Goal: Information Seeking & Learning: Learn about a topic

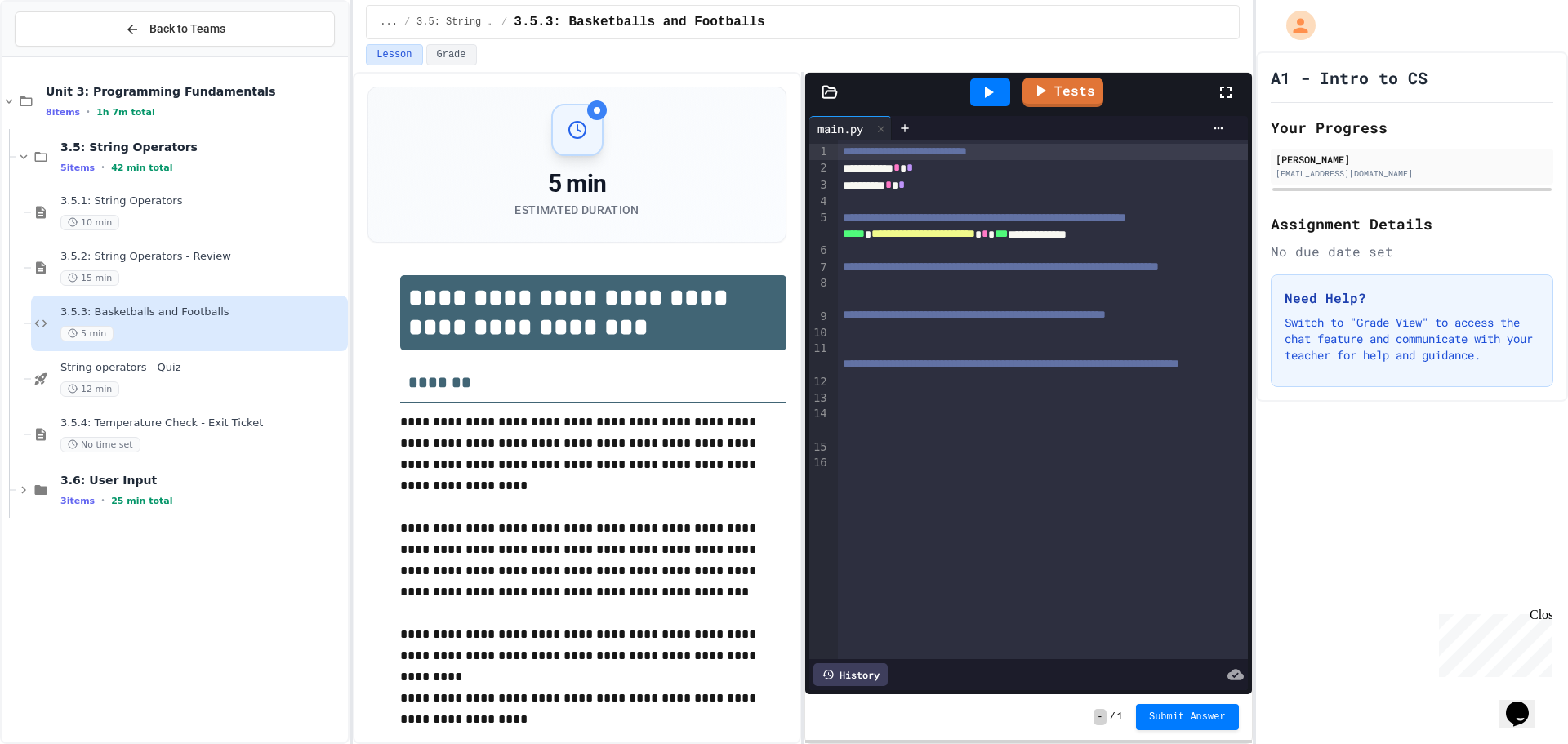
click at [215, 350] on div "3.5.3: Basketballs and Footballs 5 min" at bounding box center [189, 323] width 317 height 56
click at [222, 379] on div "String operators - Quiz 12 min" at bounding box center [202, 378] width 284 height 36
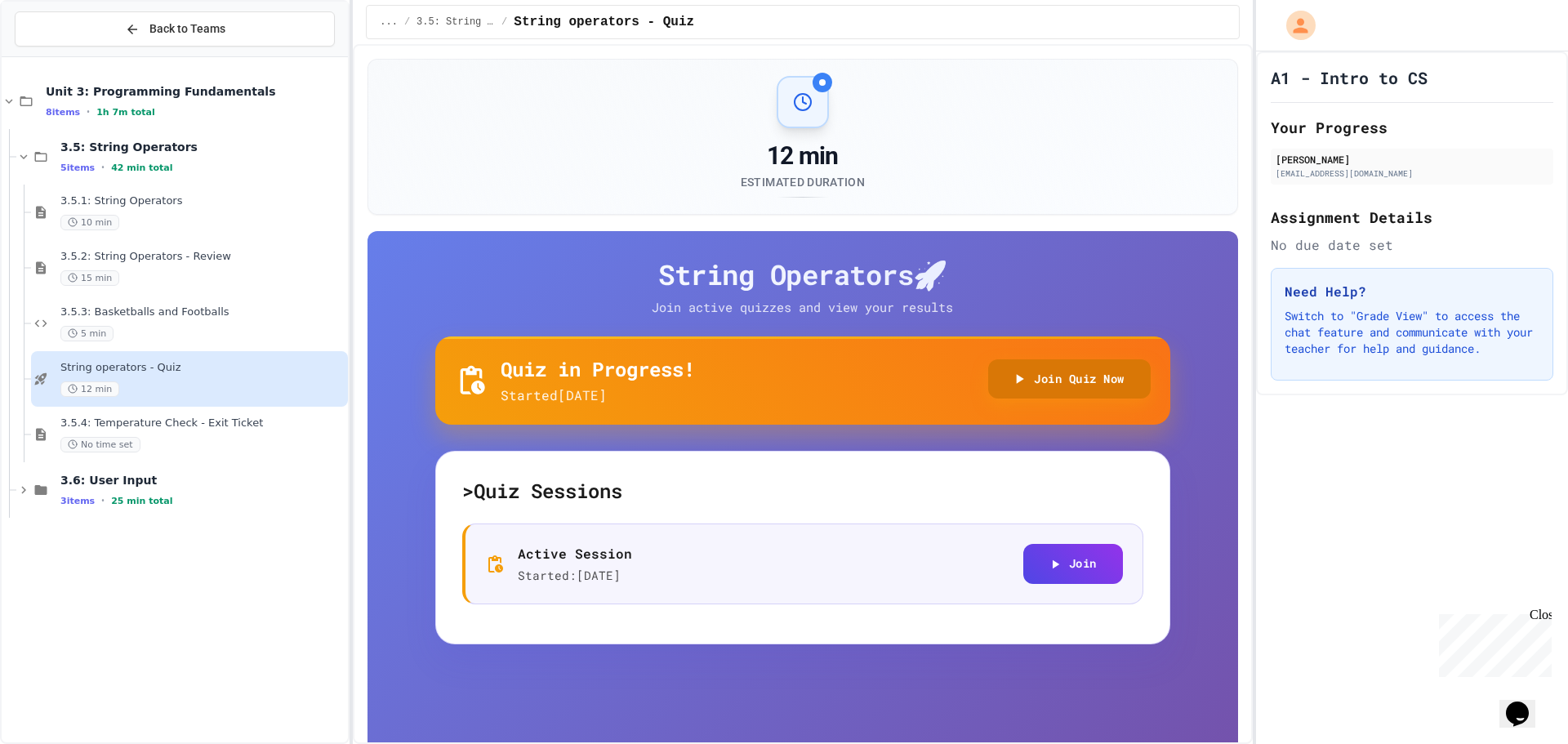
click at [1012, 387] on button "Join Quiz Now" at bounding box center [1069, 378] width 163 height 40
click at [1107, 371] on button "Join Quiz Now" at bounding box center [1069, 378] width 163 height 40
click at [233, 329] on div "5 min" at bounding box center [202, 333] width 284 height 16
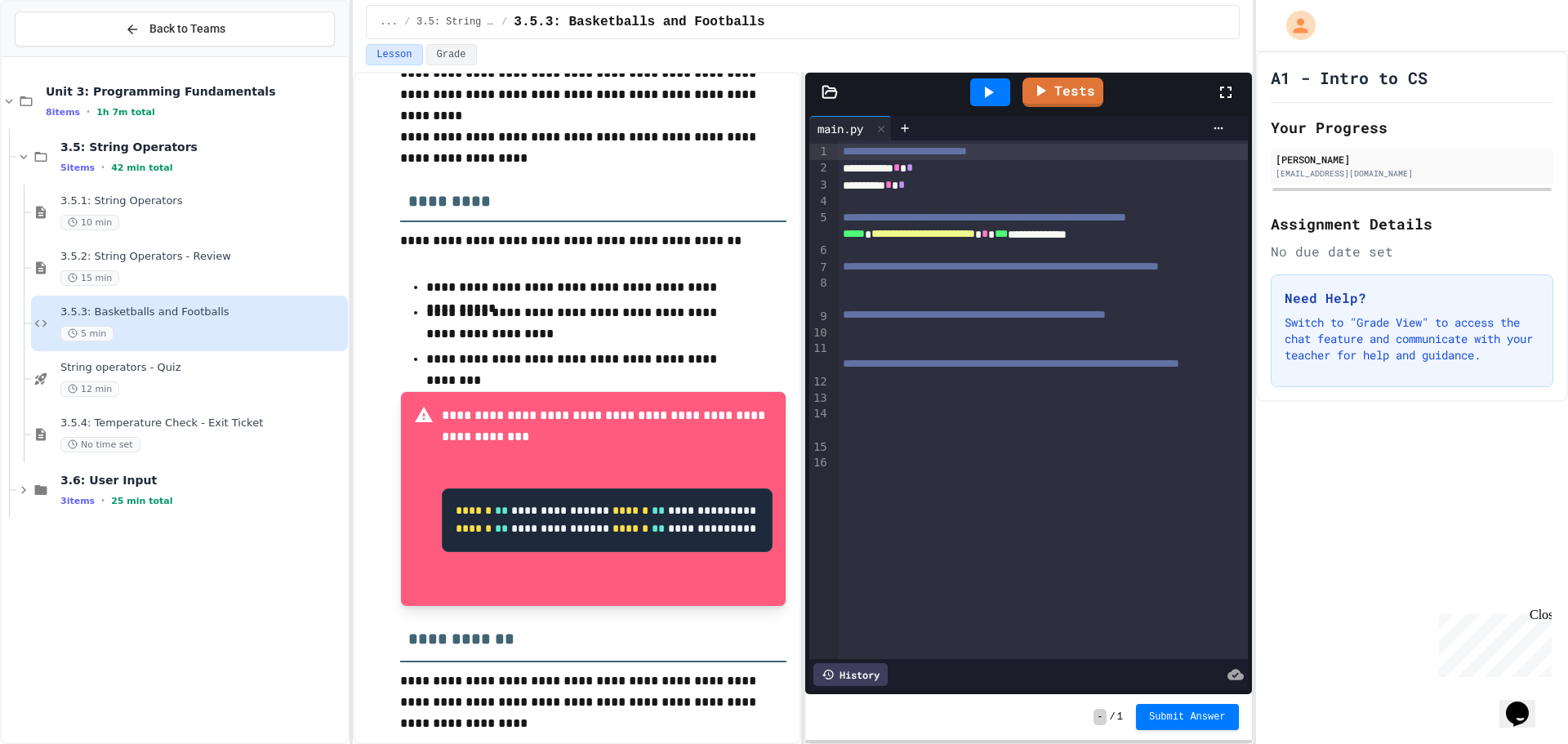
scroll to position [600, 0]
click at [214, 426] on span "3.5.4: Temperature Check - Exit Ticket" at bounding box center [202, 423] width 284 height 14
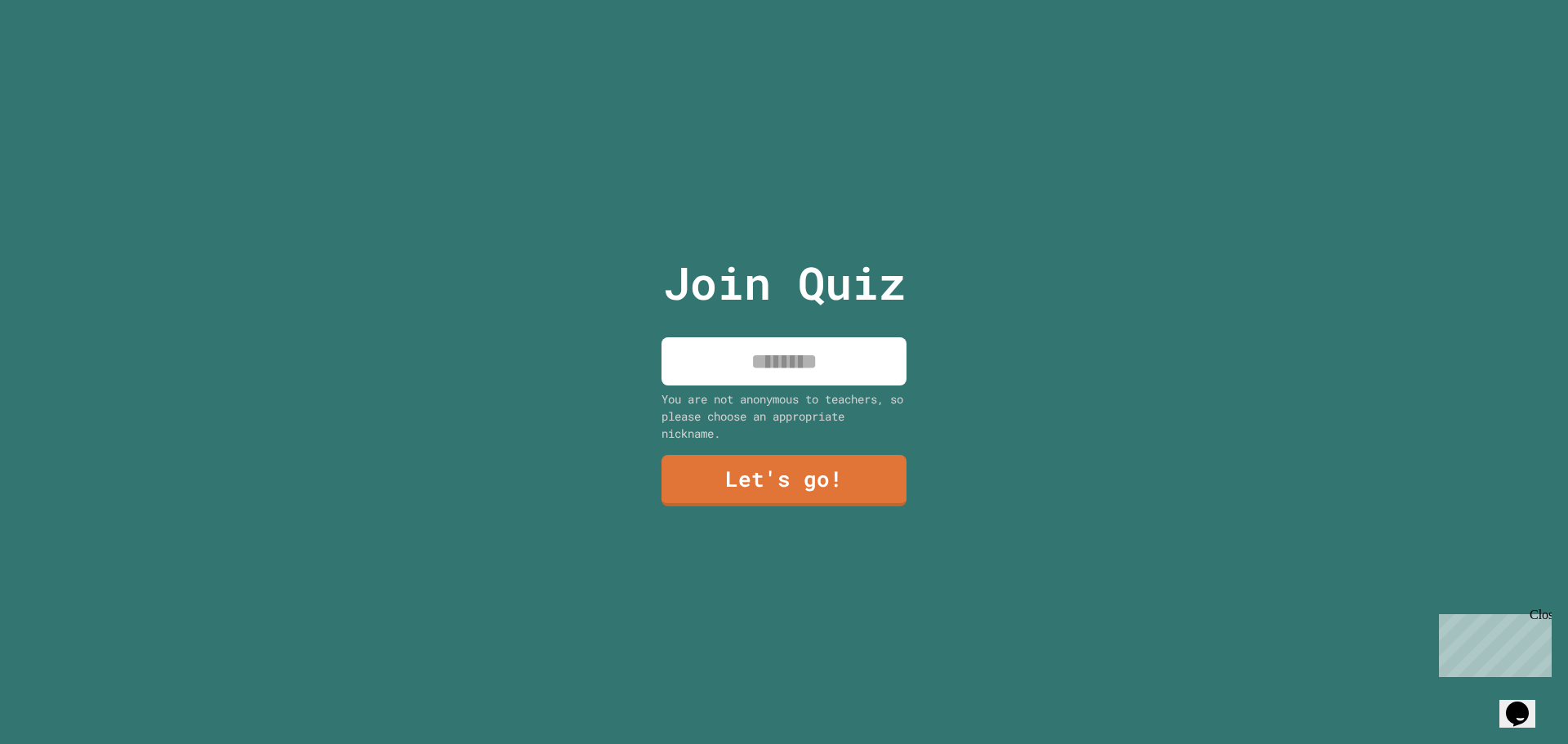
click at [809, 351] on input at bounding box center [783, 361] width 245 height 48
type input "*****"
click at [786, 476] on link "Let's go!" at bounding box center [784, 479] width 242 height 54
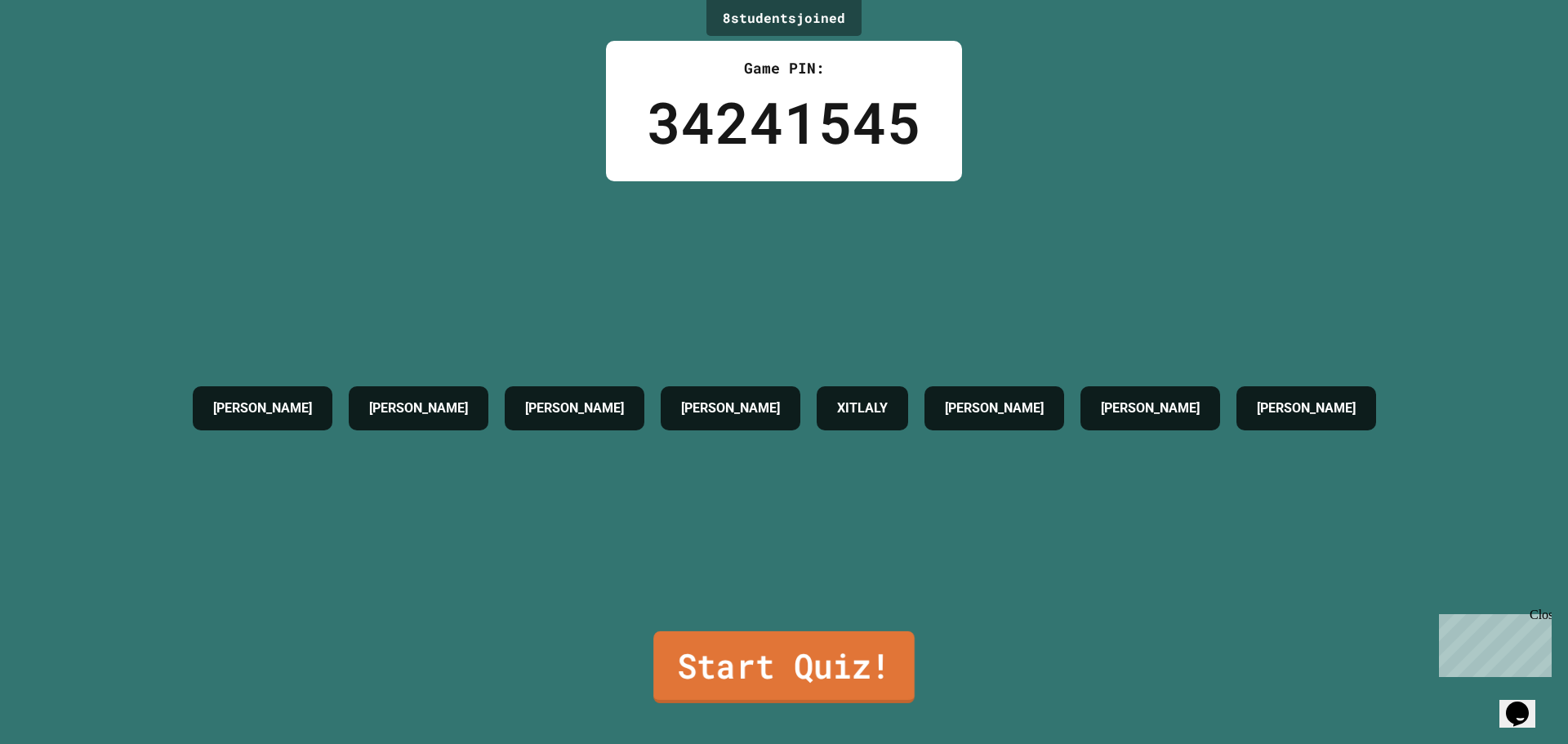
click at [809, 634] on link "Start Quiz!" at bounding box center [784, 667] width 261 height 72
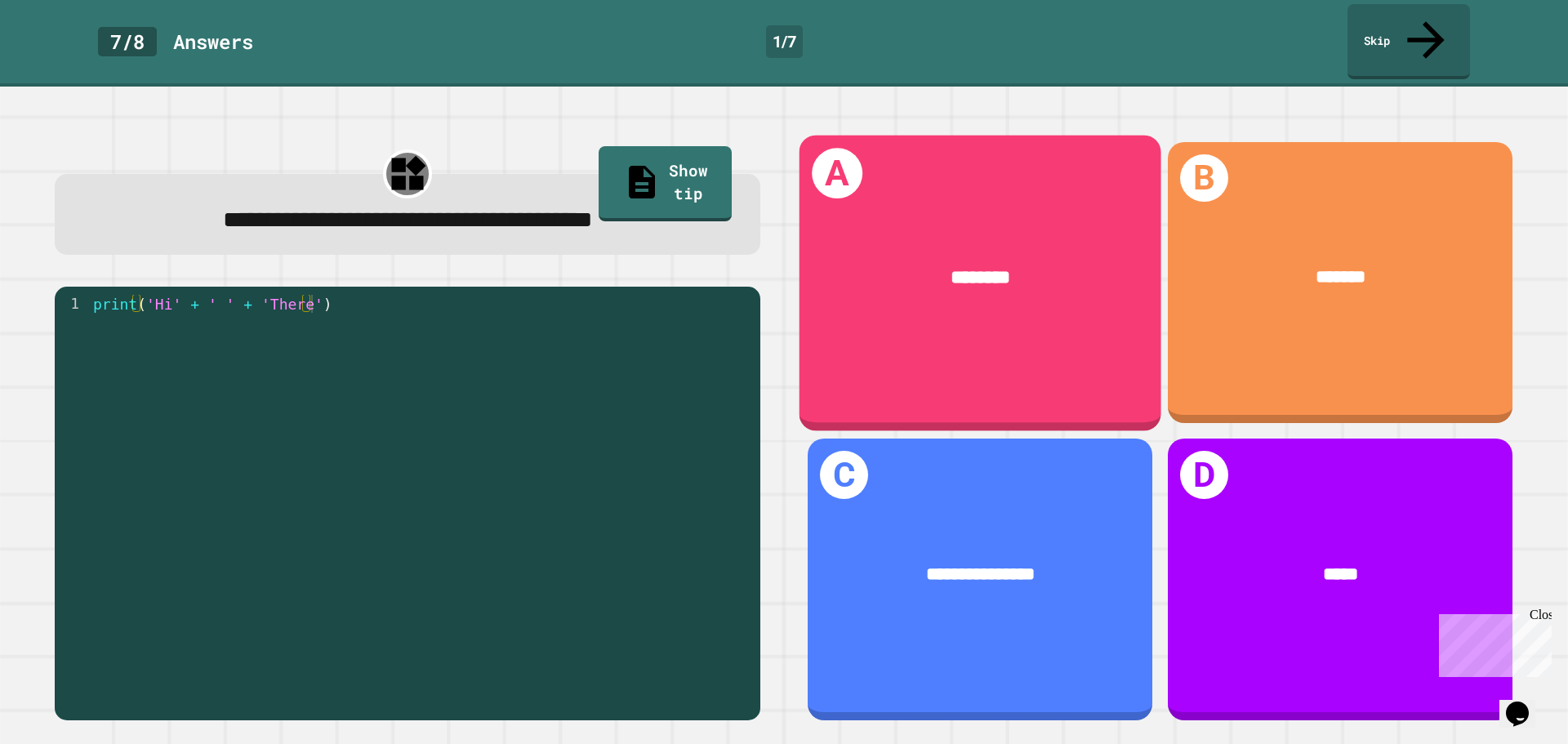
click at [866, 298] on div "A ********" at bounding box center [980, 282] width 362 height 295
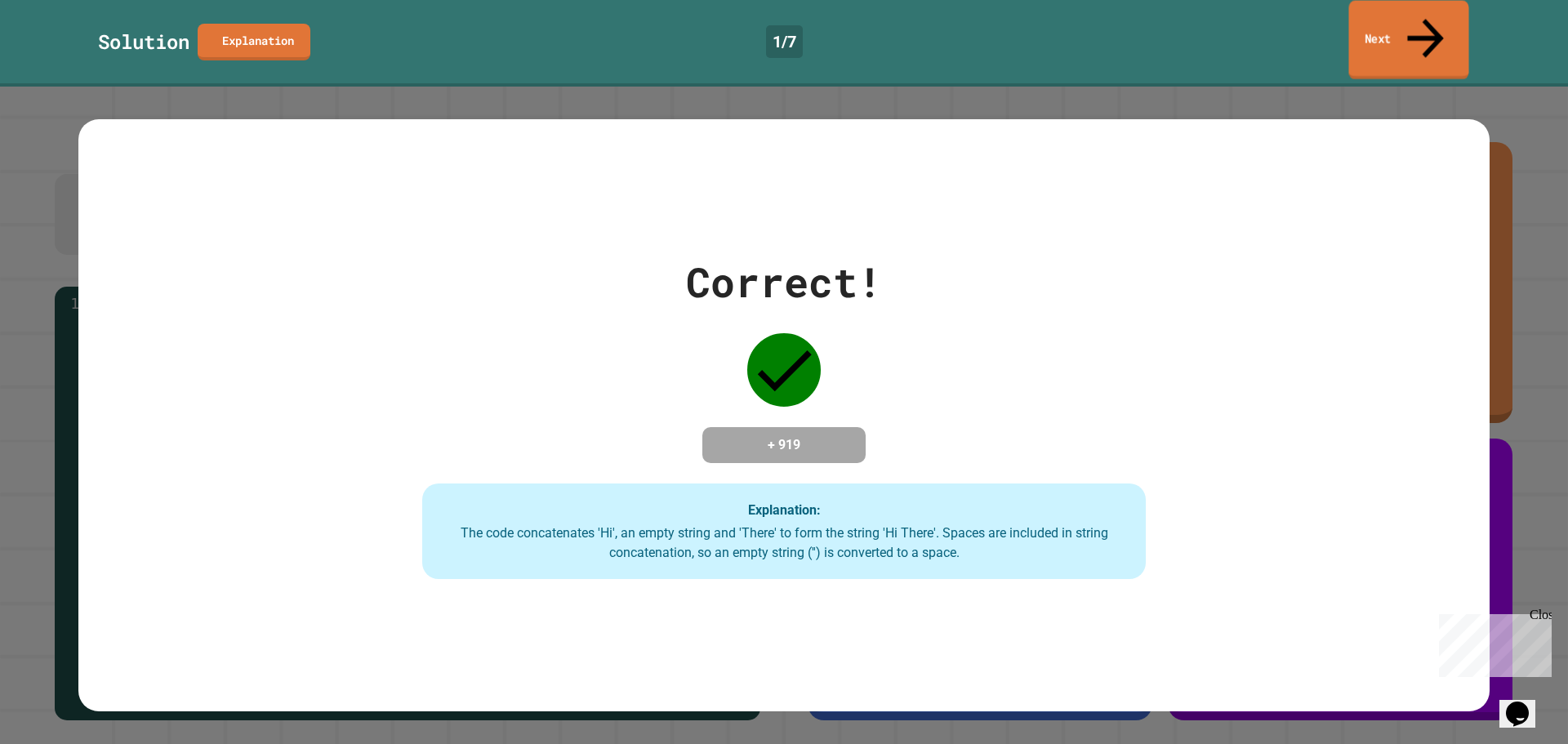
click at [1463, 22] on link "Next" at bounding box center [1408, 40] width 120 height 79
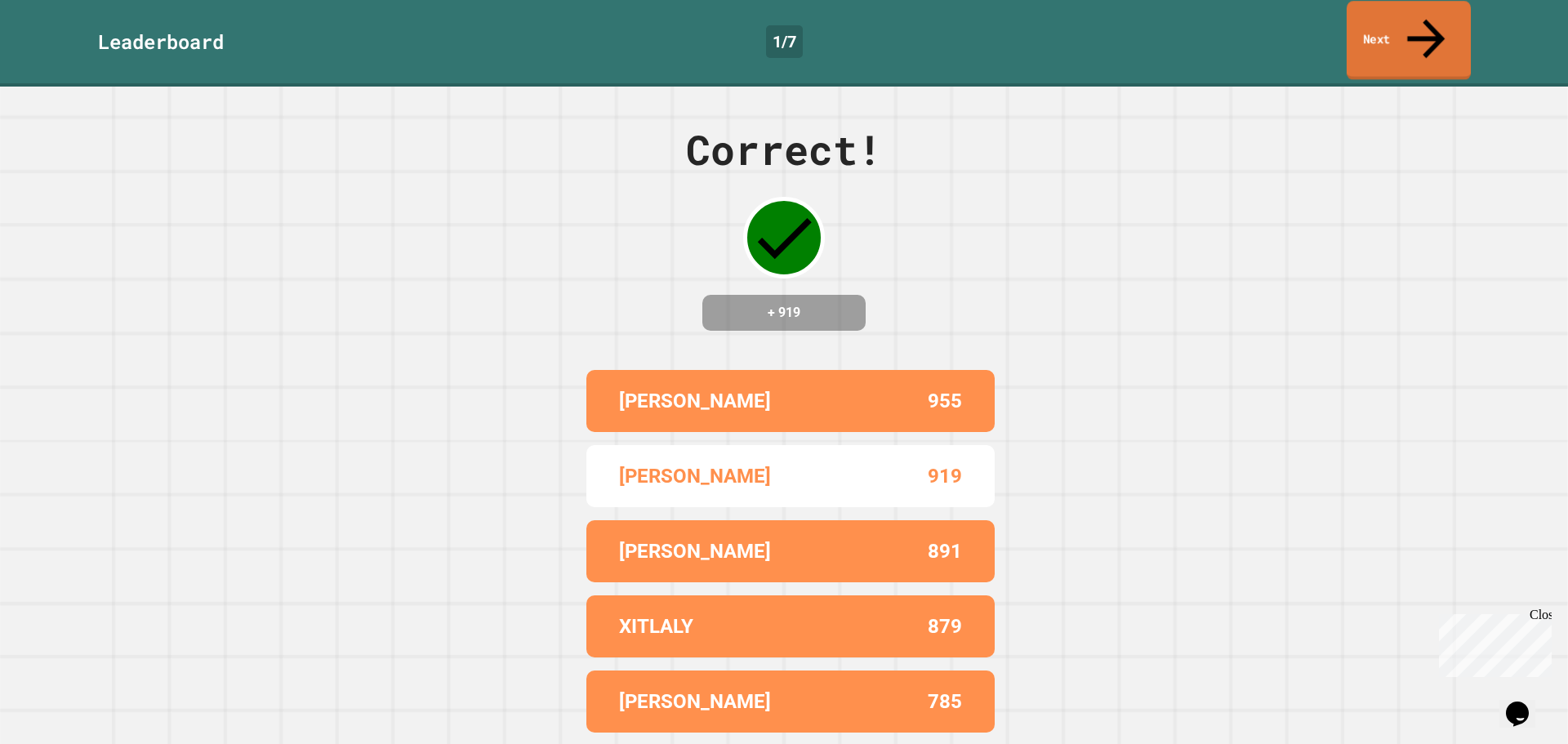
click at [1419, 32] on link "Next" at bounding box center [1408, 40] width 124 height 79
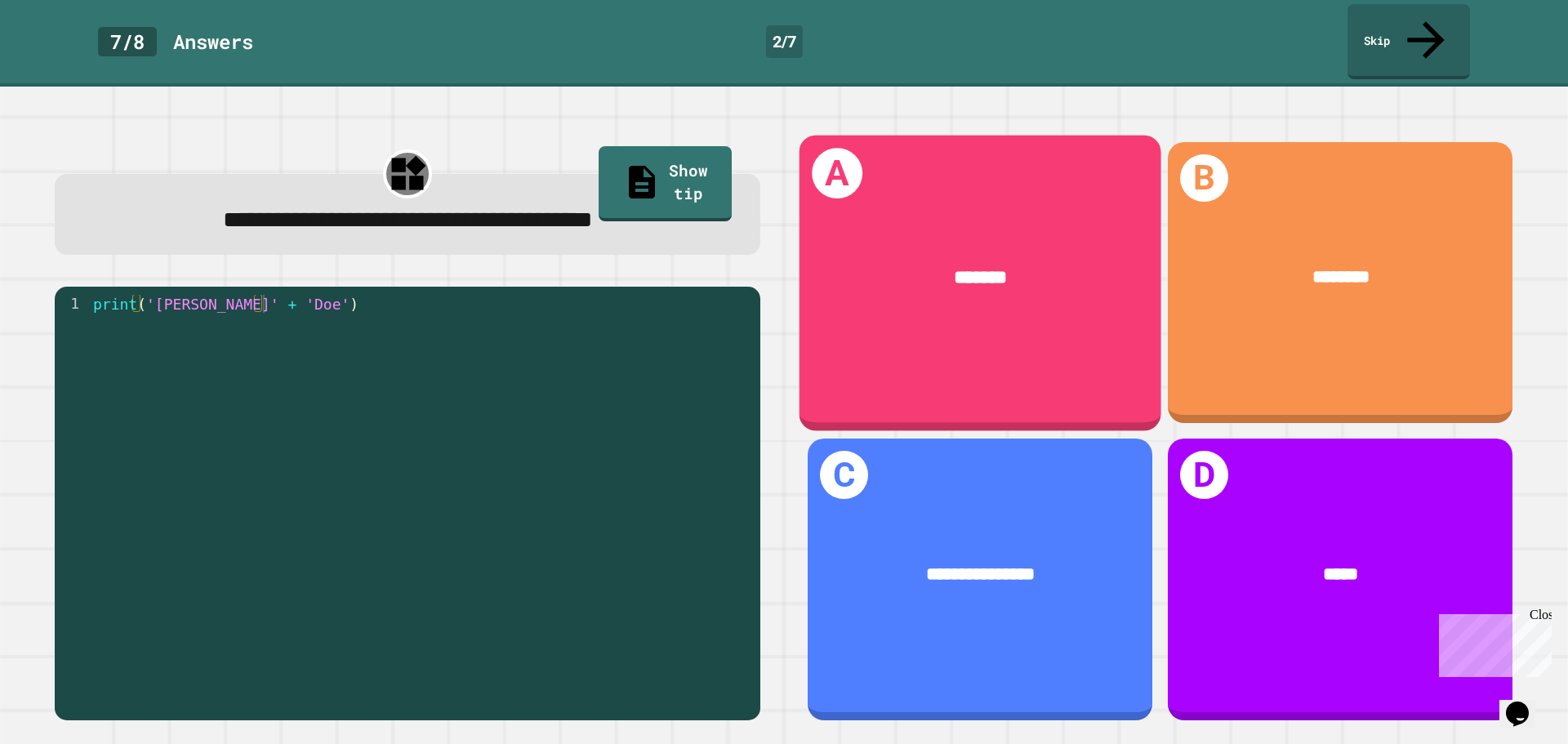
click at [1014, 303] on div "A *******" at bounding box center [980, 282] width 362 height 295
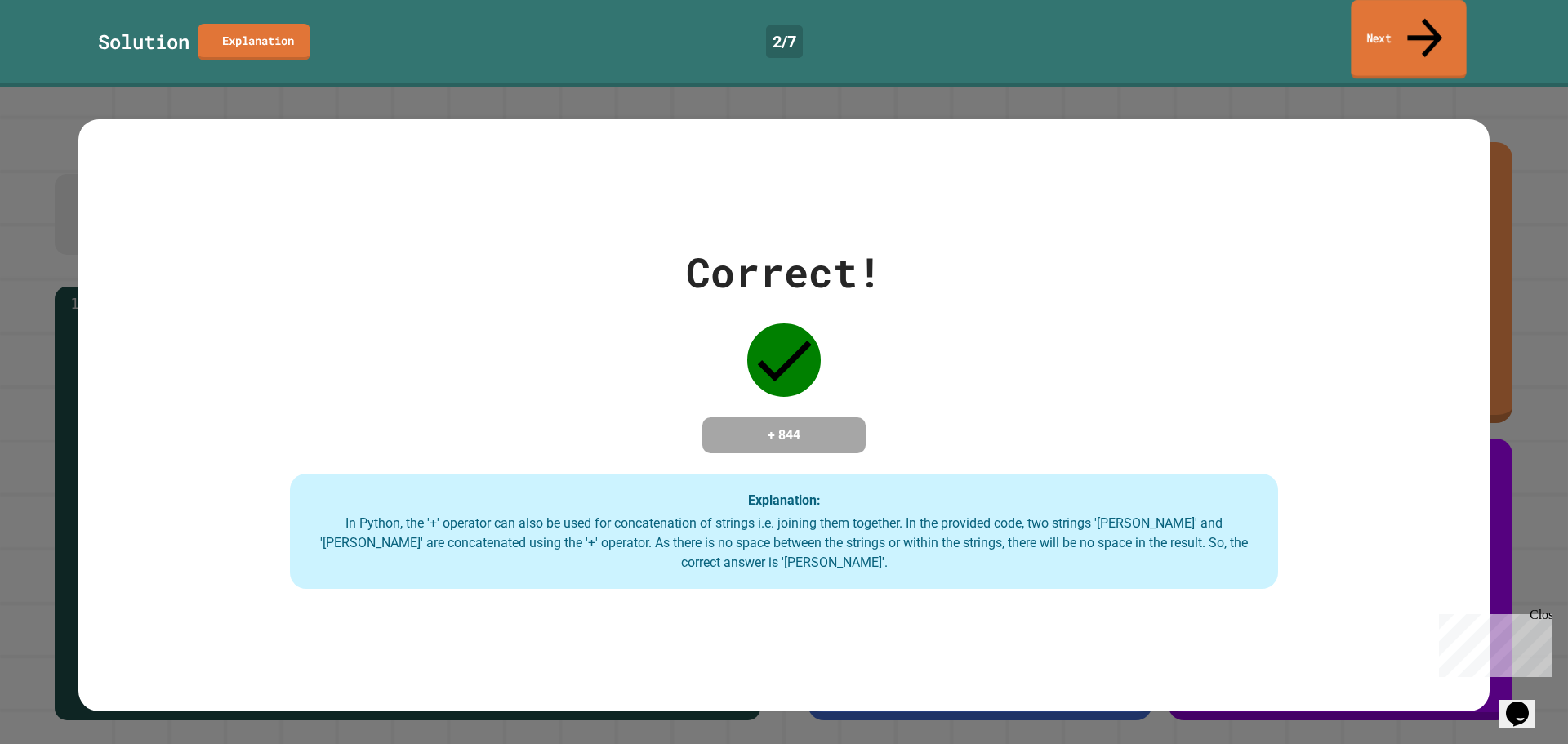
click at [1400, 26] on link "Next" at bounding box center [1408, 39] width 115 height 79
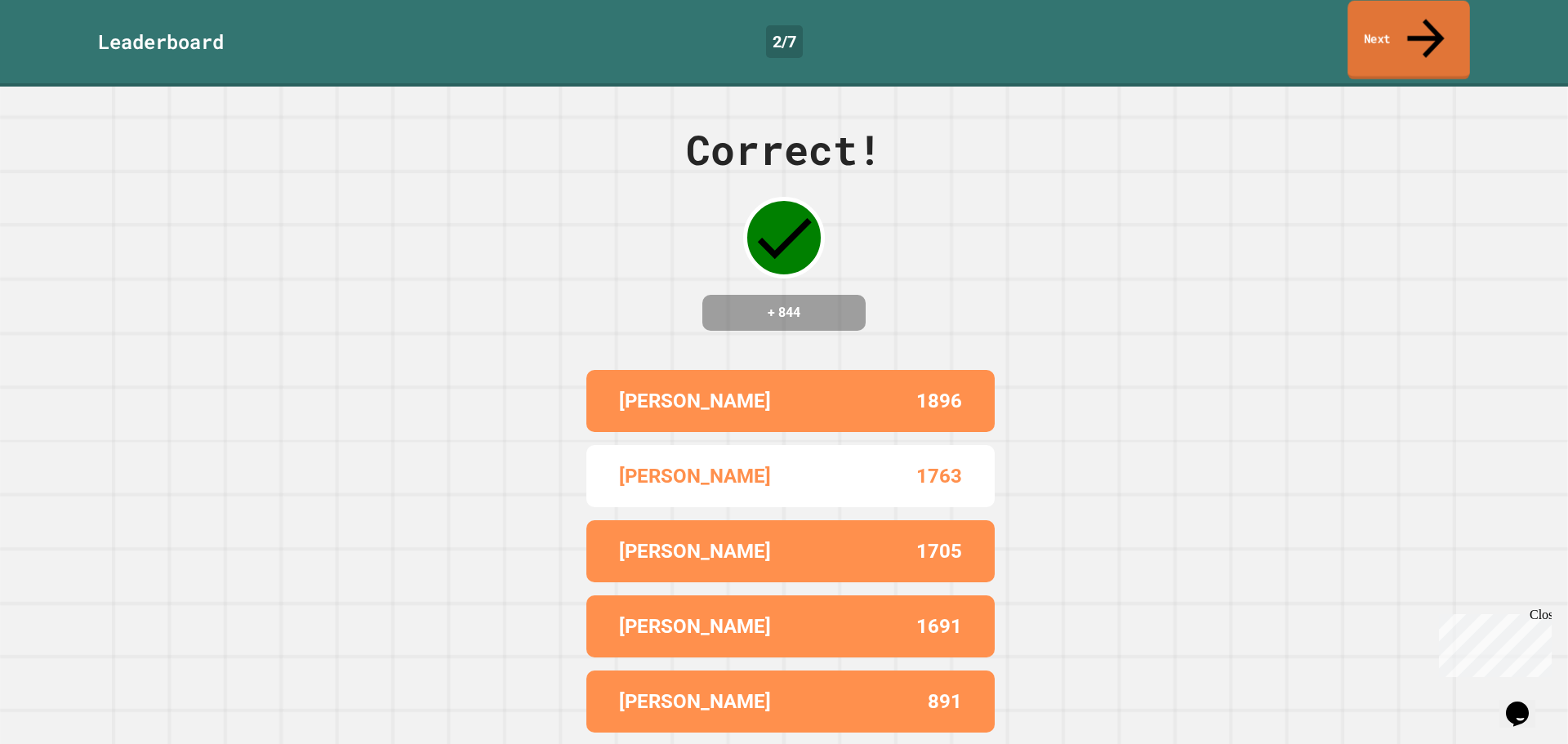
click at [1401, 26] on link "Next" at bounding box center [1409, 40] width 123 height 79
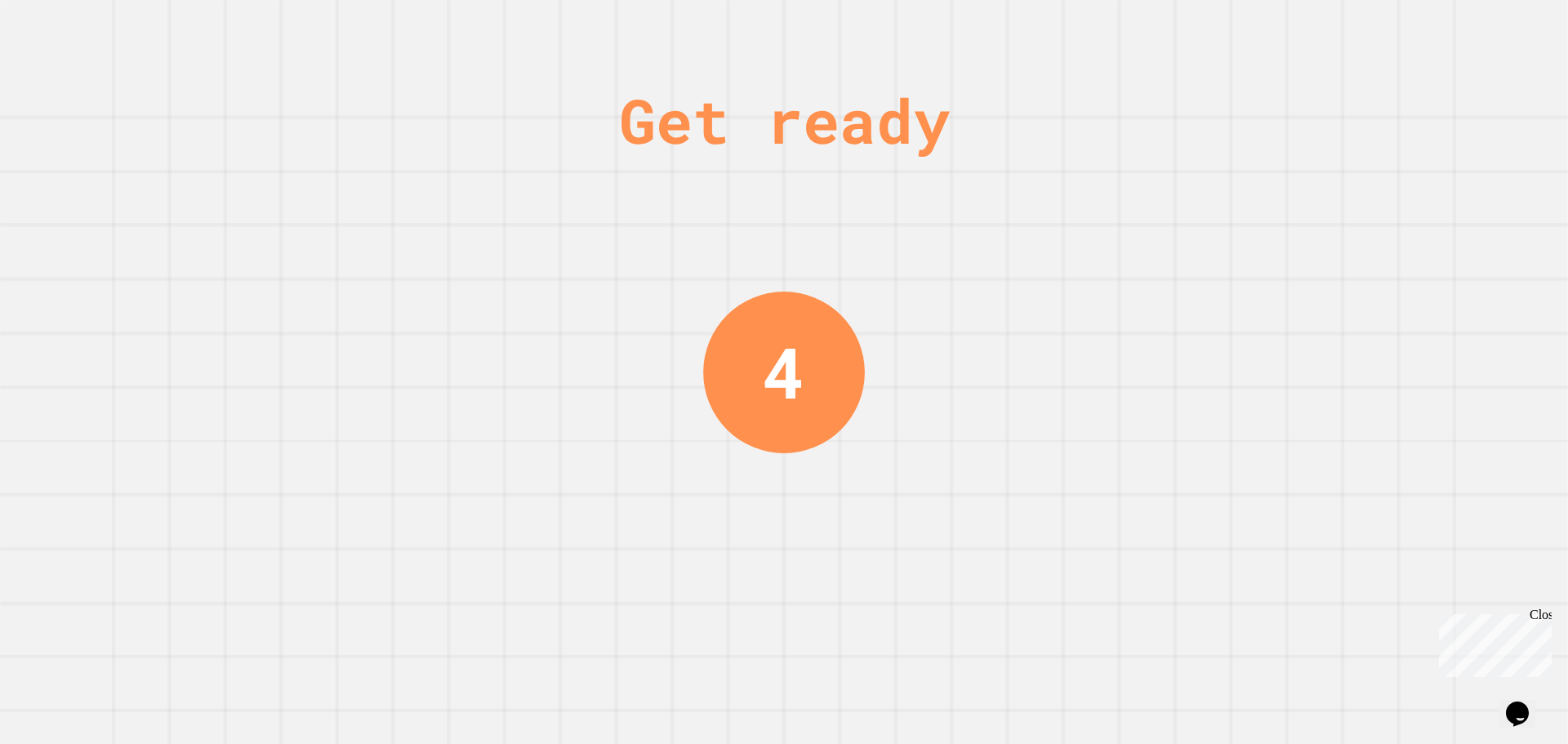
click at [1204, 213] on div "Get ready 4" at bounding box center [784, 372] width 1568 height 744
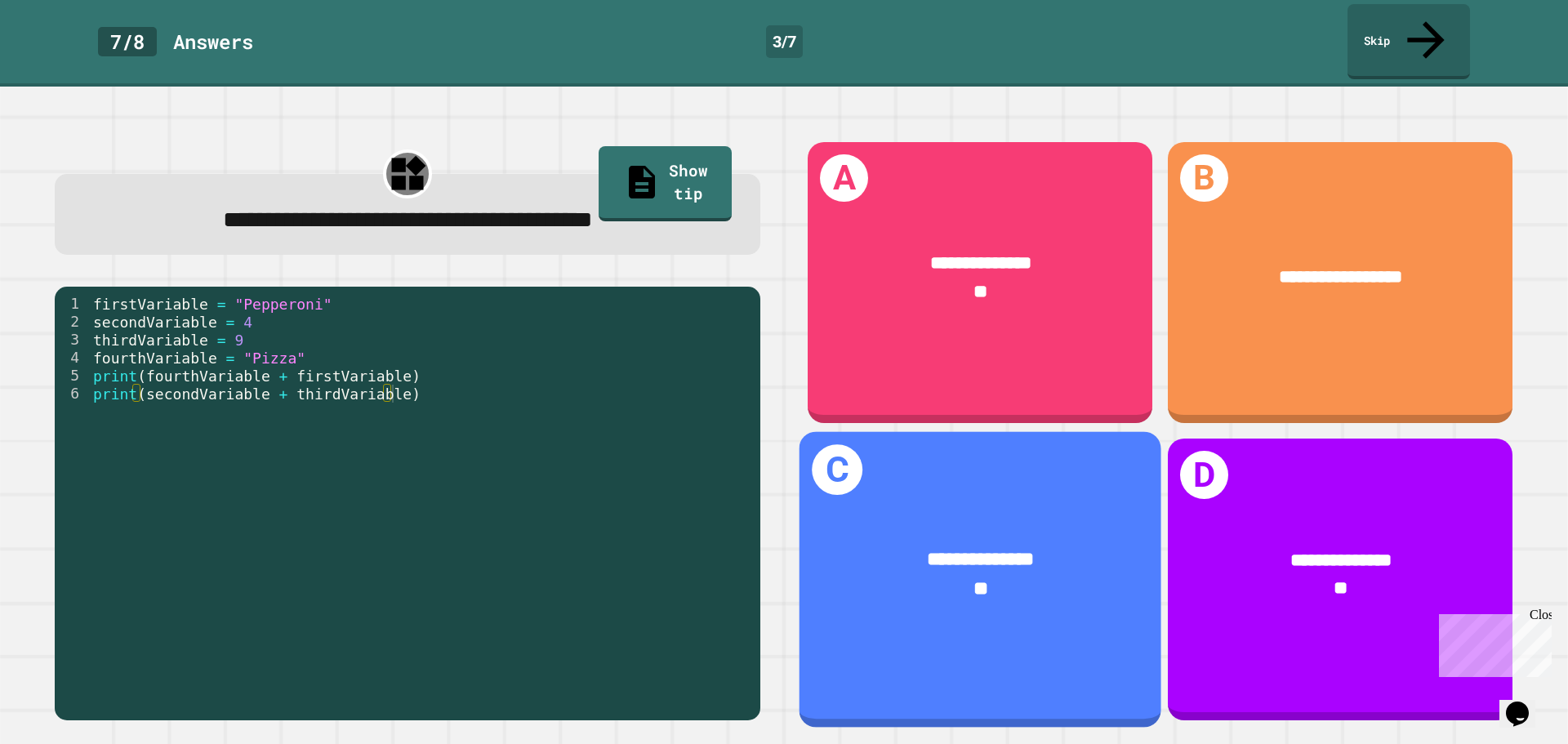
click at [841, 545] on div "**********" at bounding box center [980, 560] width 285 height 29
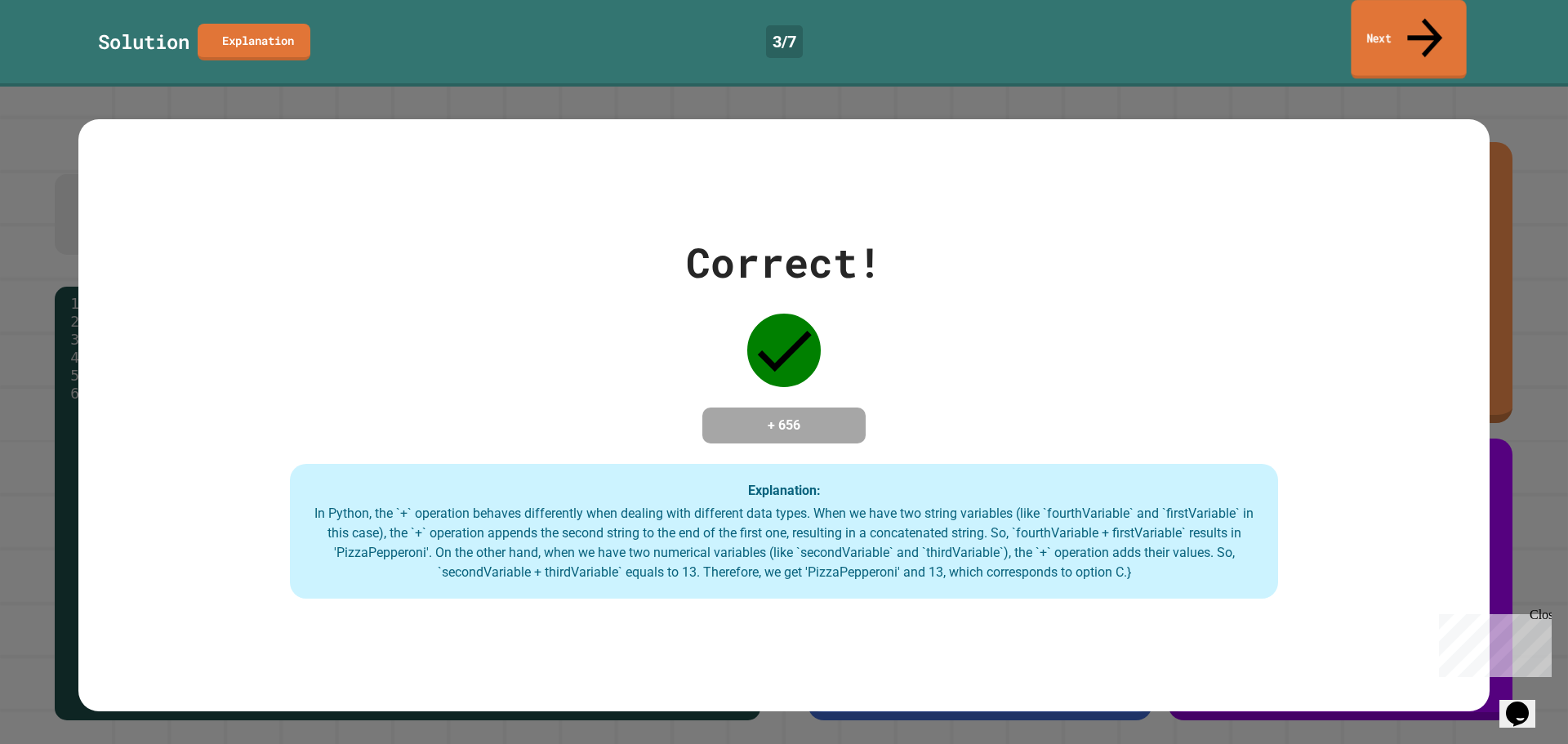
click at [1386, 4] on link "Next" at bounding box center [1408, 39] width 115 height 79
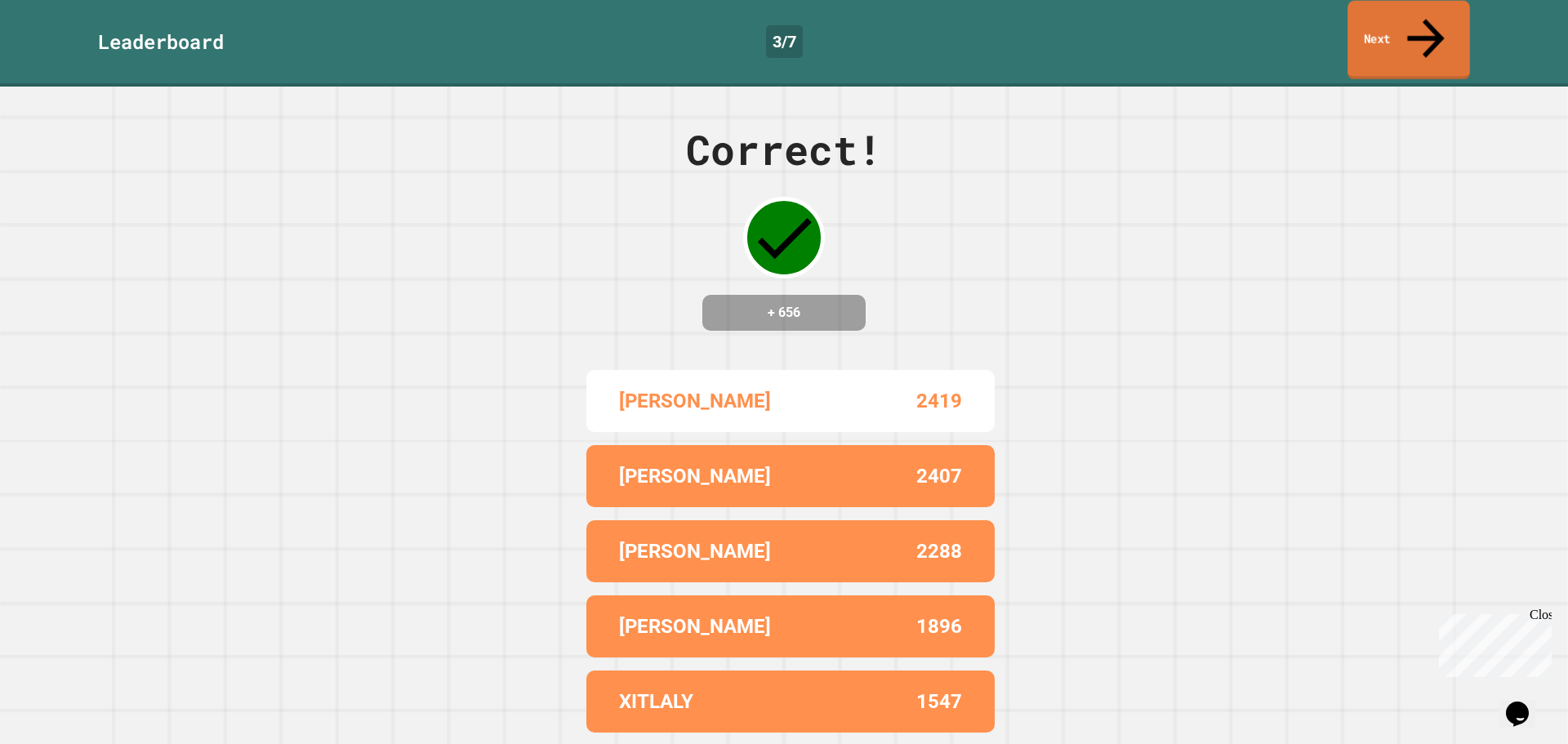
click at [1393, 23] on link "Next" at bounding box center [1409, 40] width 123 height 79
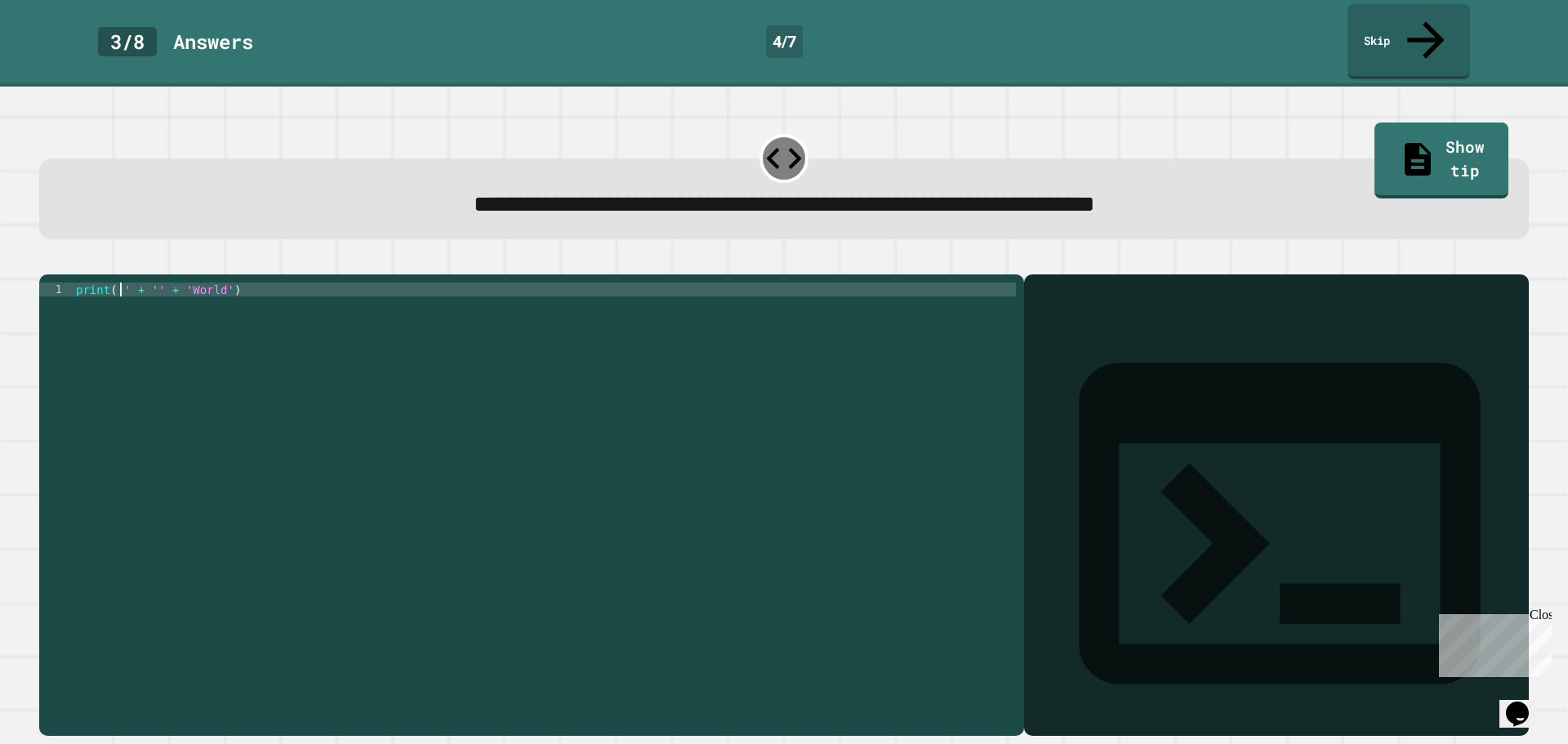
click at [121, 283] on div "print ( '' + '' + 'World' )" at bounding box center [544, 505] width 943 height 445
click at [1414, 118] on link "Show tip" at bounding box center [1441, 157] width 121 height 79
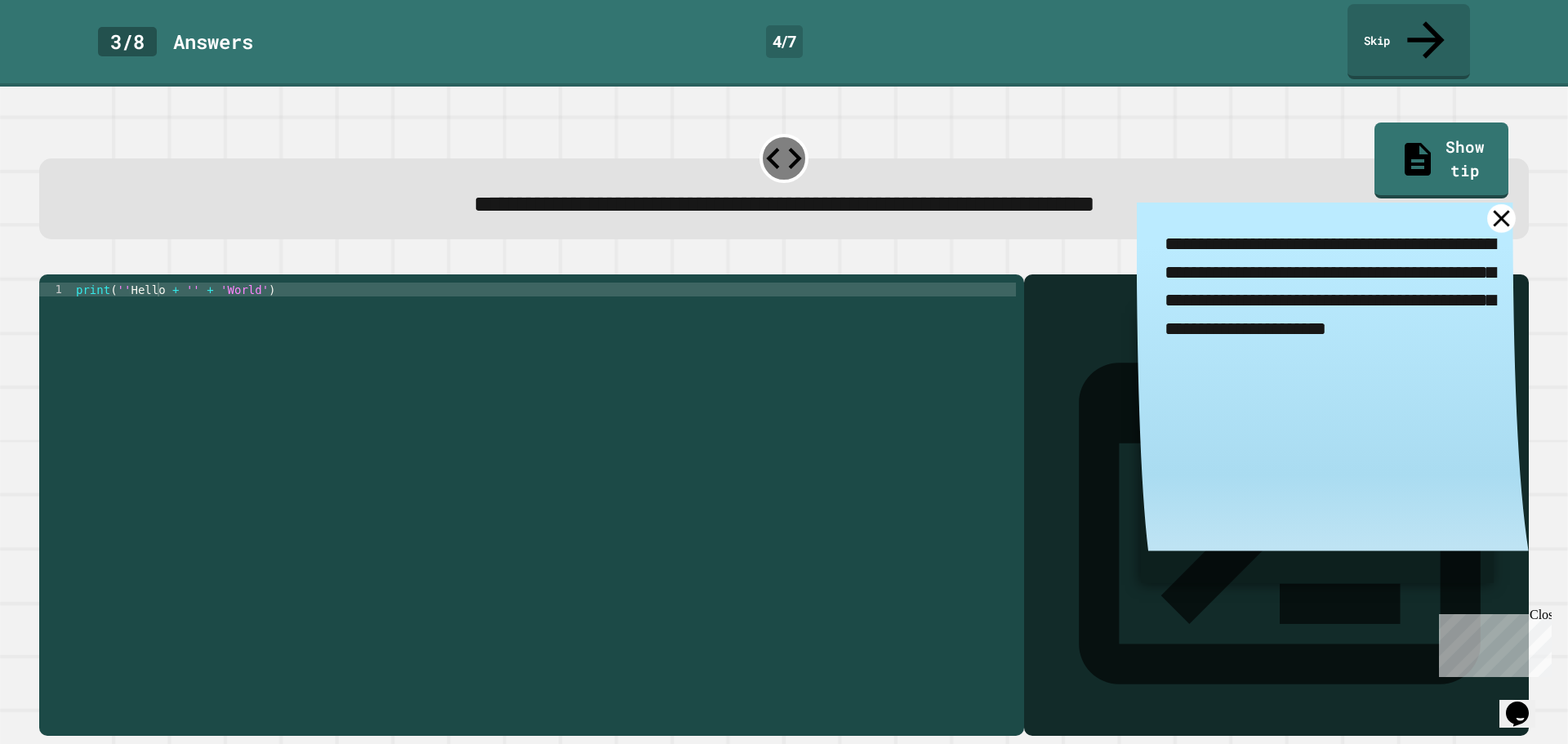
click at [1493, 210] on icon at bounding box center [1501, 217] width 17 height 17
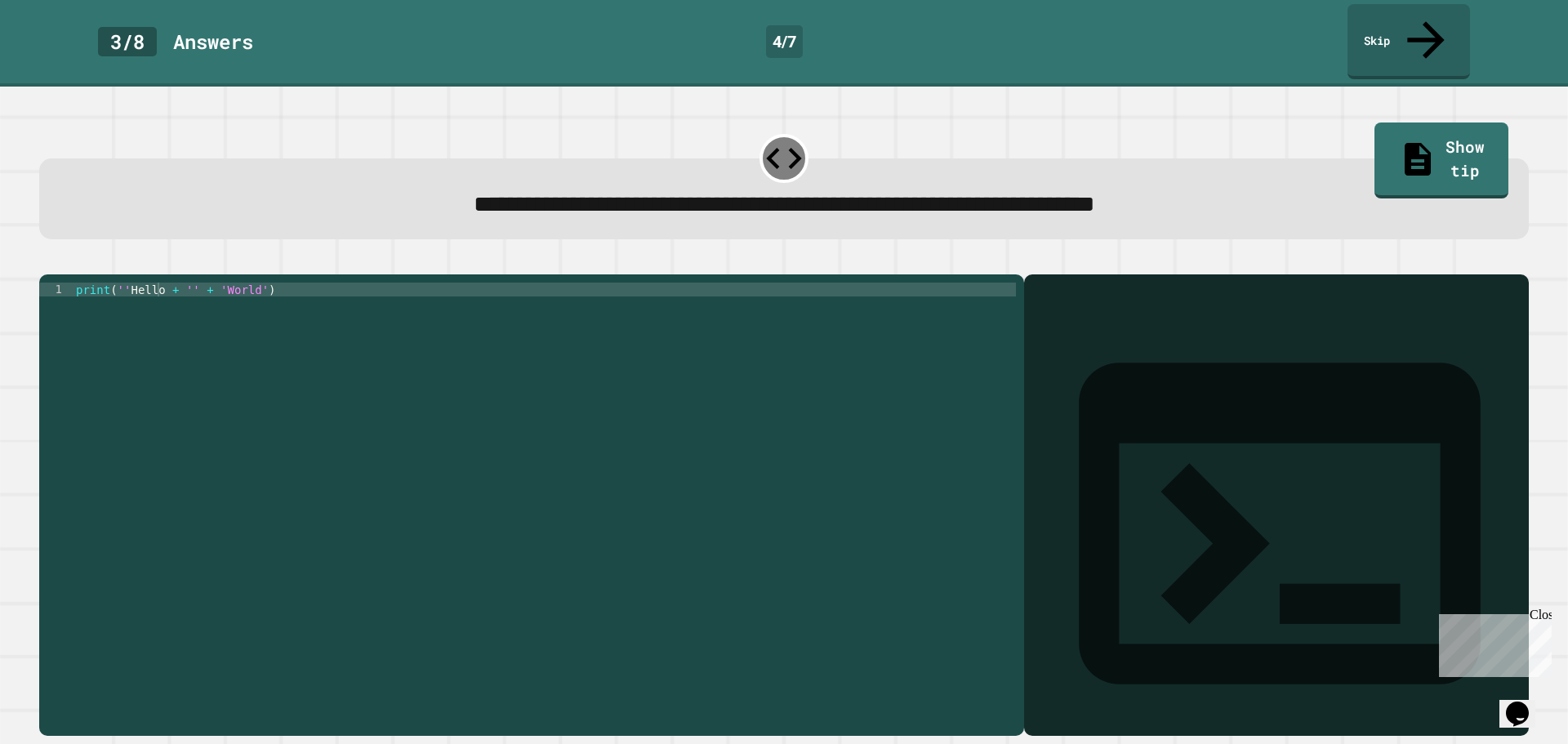
click at [159, 283] on div "print ( '' Hello + '' + 'World' )" at bounding box center [544, 505] width 943 height 445
click at [48, 261] on icon "button" at bounding box center [48, 261] width 0 height 0
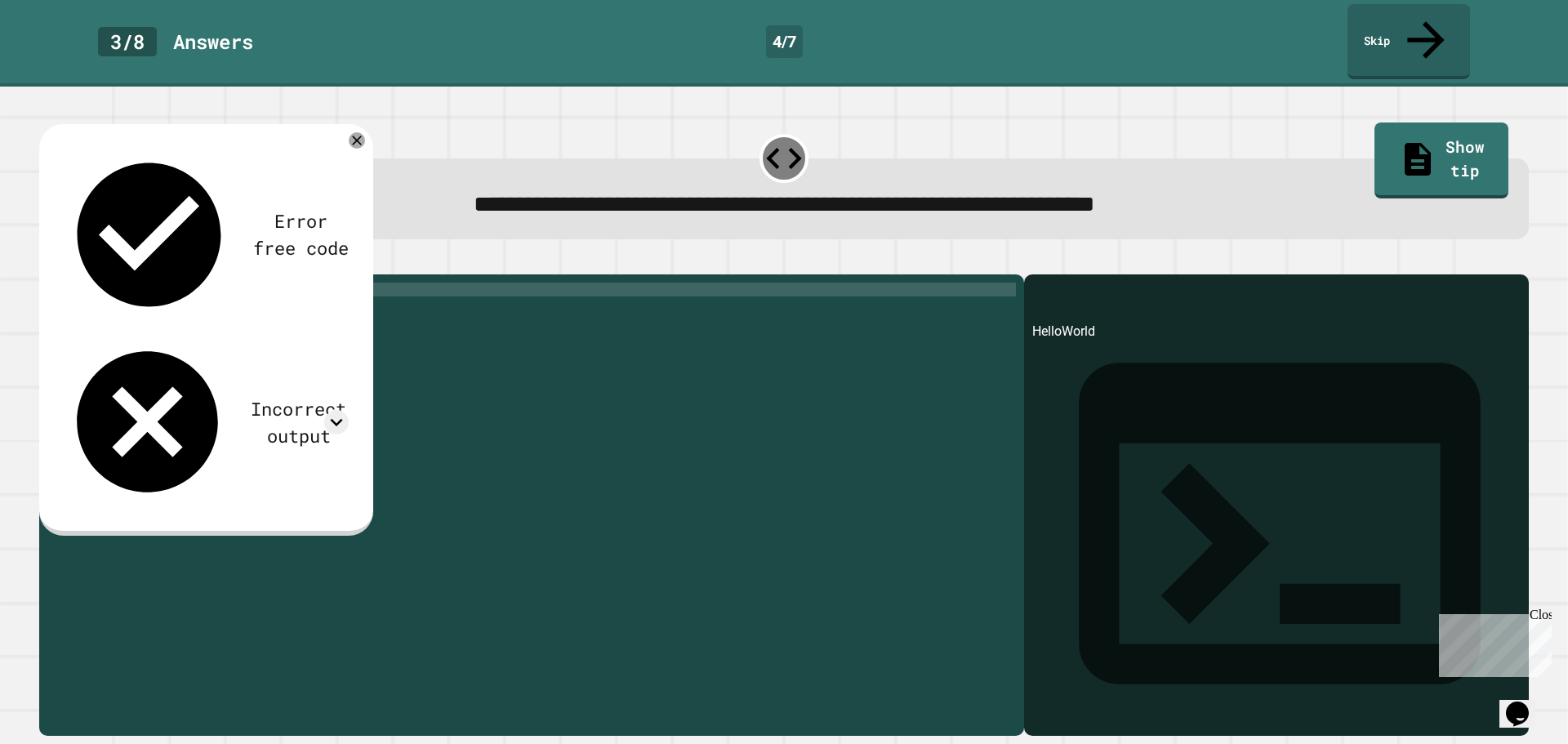
click at [148, 283] on div "print ( 'Hello' + '' + 'World' )" at bounding box center [544, 505] width 943 height 445
click at [48, 261] on icon "button" at bounding box center [48, 261] width 0 height 0
click at [188, 283] on div "print ( 'Hello World' + '' + 'World' )" at bounding box center [544, 505] width 943 height 445
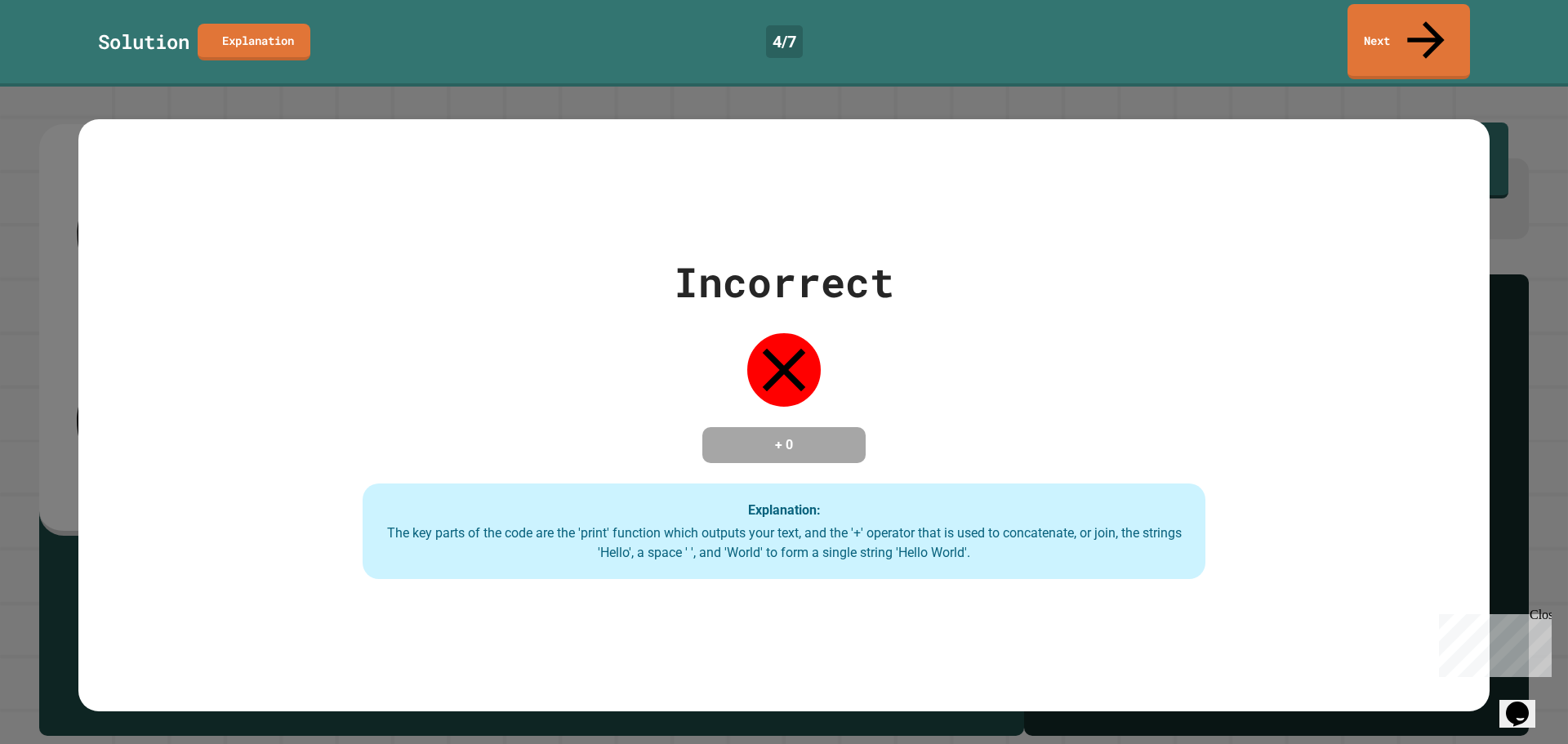
type textarea "**********"
click at [1372, 14] on link "Next" at bounding box center [1409, 39] width 113 height 79
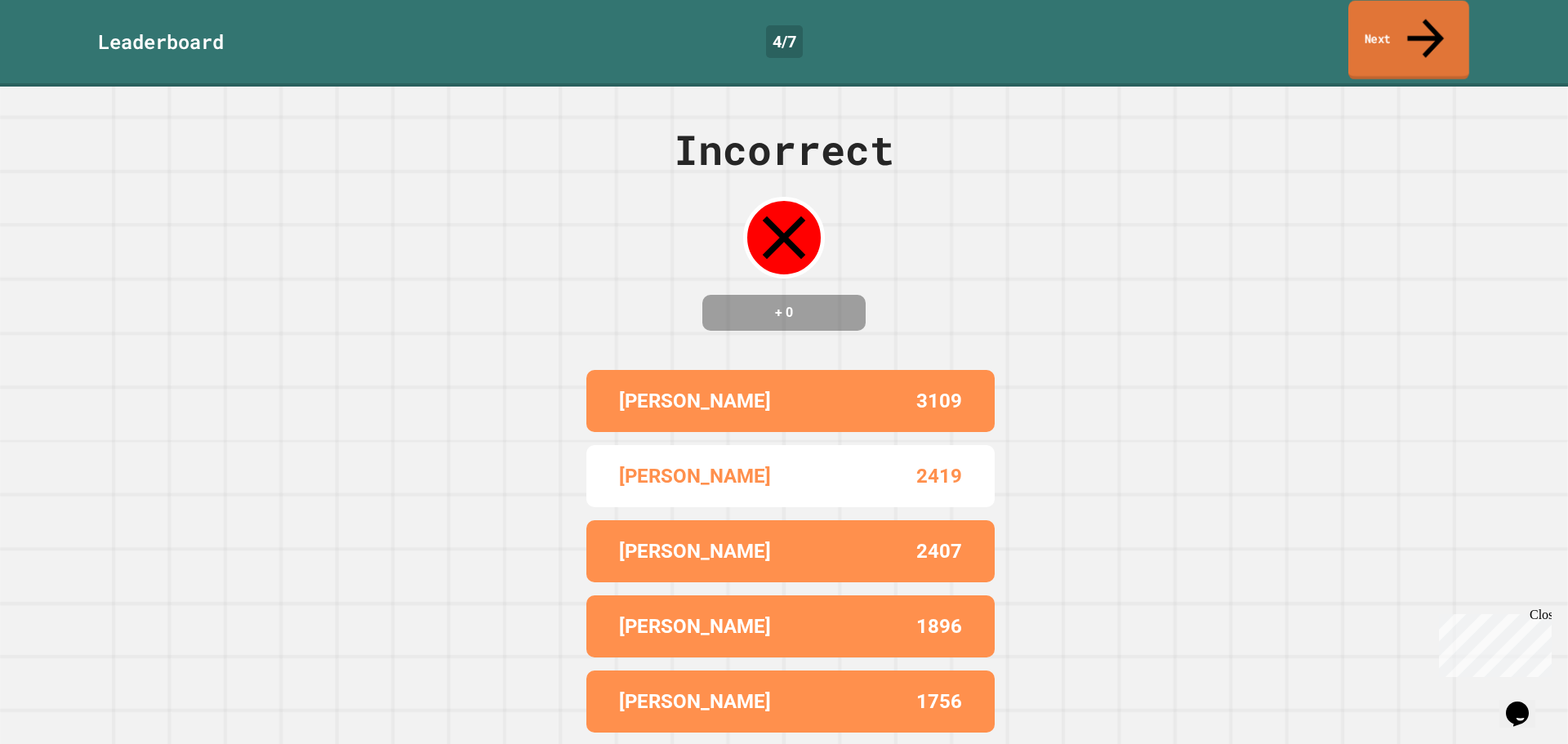
click at [1372, 14] on link "Next" at bounding box center [1408, 40] width 121 height 79
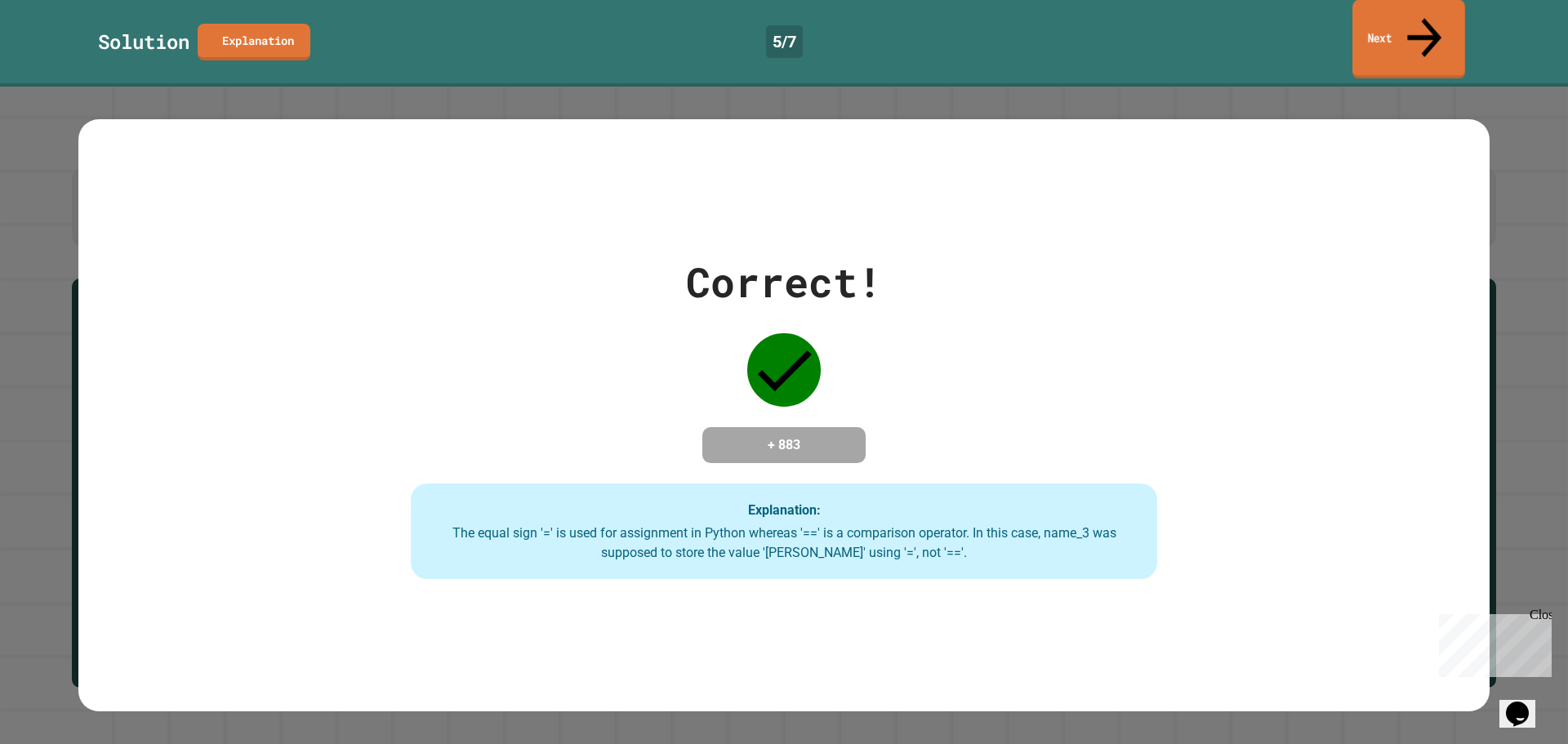
click at [1409, 26] on link "Next" at bounding box center [1409, 39] width 113 height 79
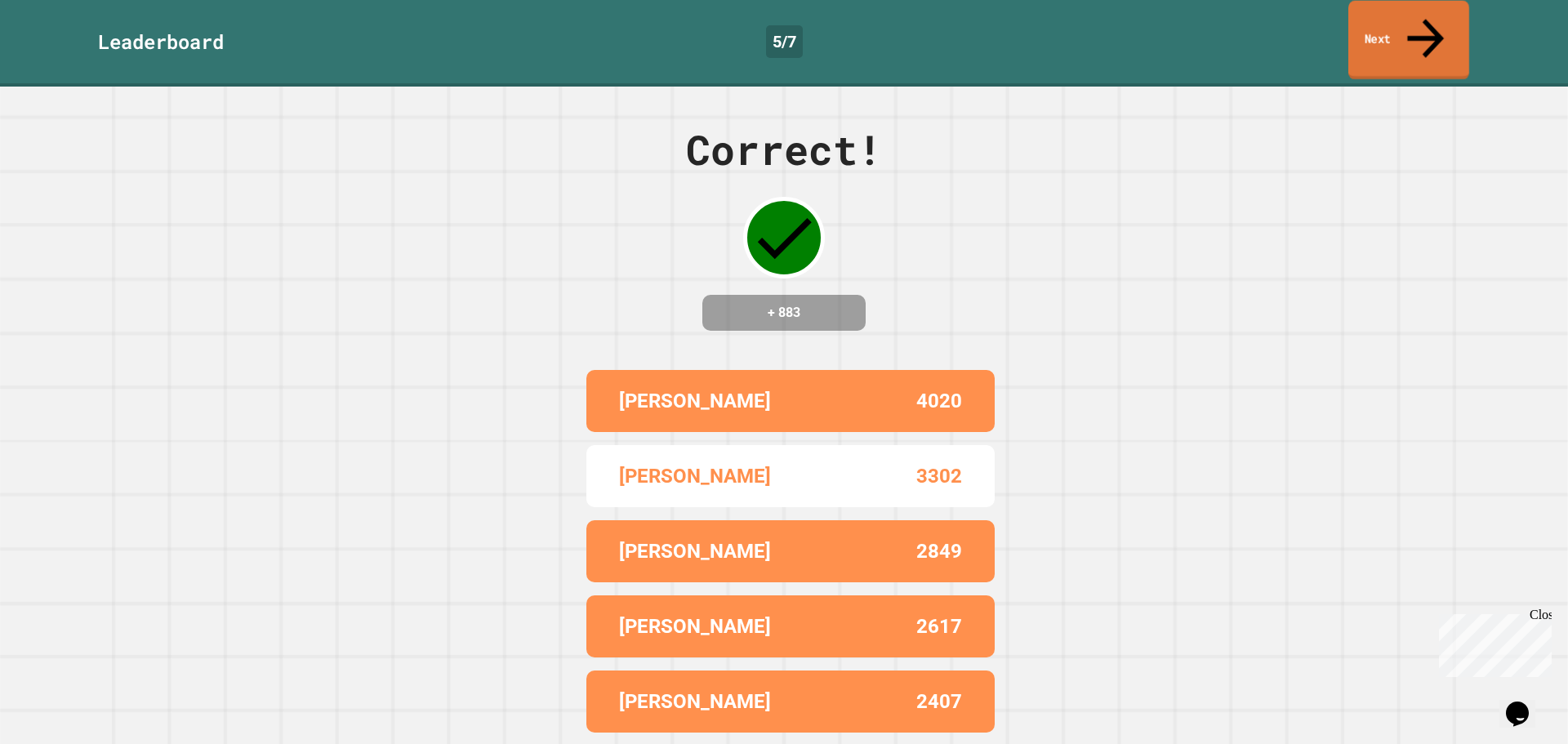
click at [1396, 25] on link "Next" at bounding box center [1408, 40] width 121 height 79
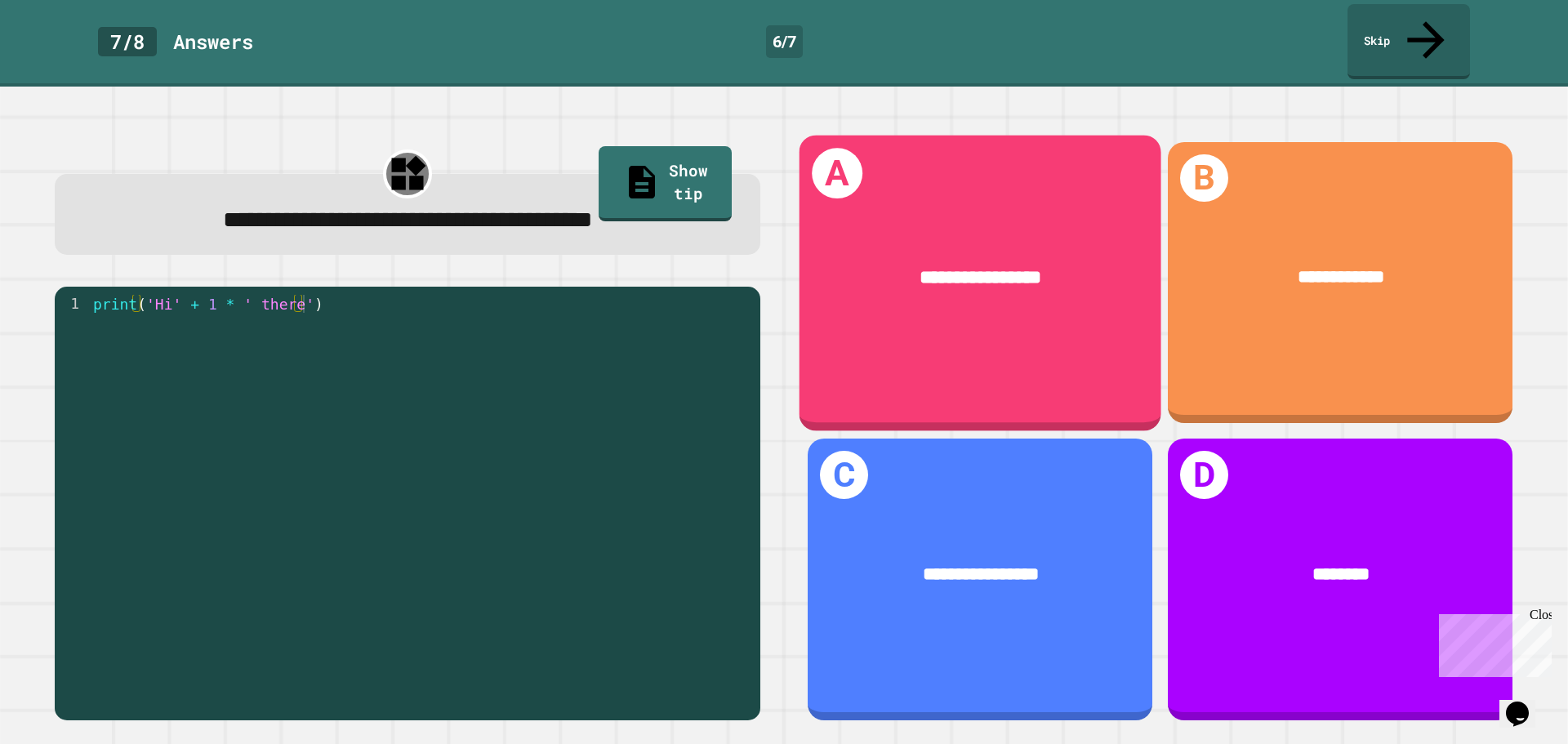
click at [1018, 289] on div "**********" at bounding box center [980, 278] width 362 height 105
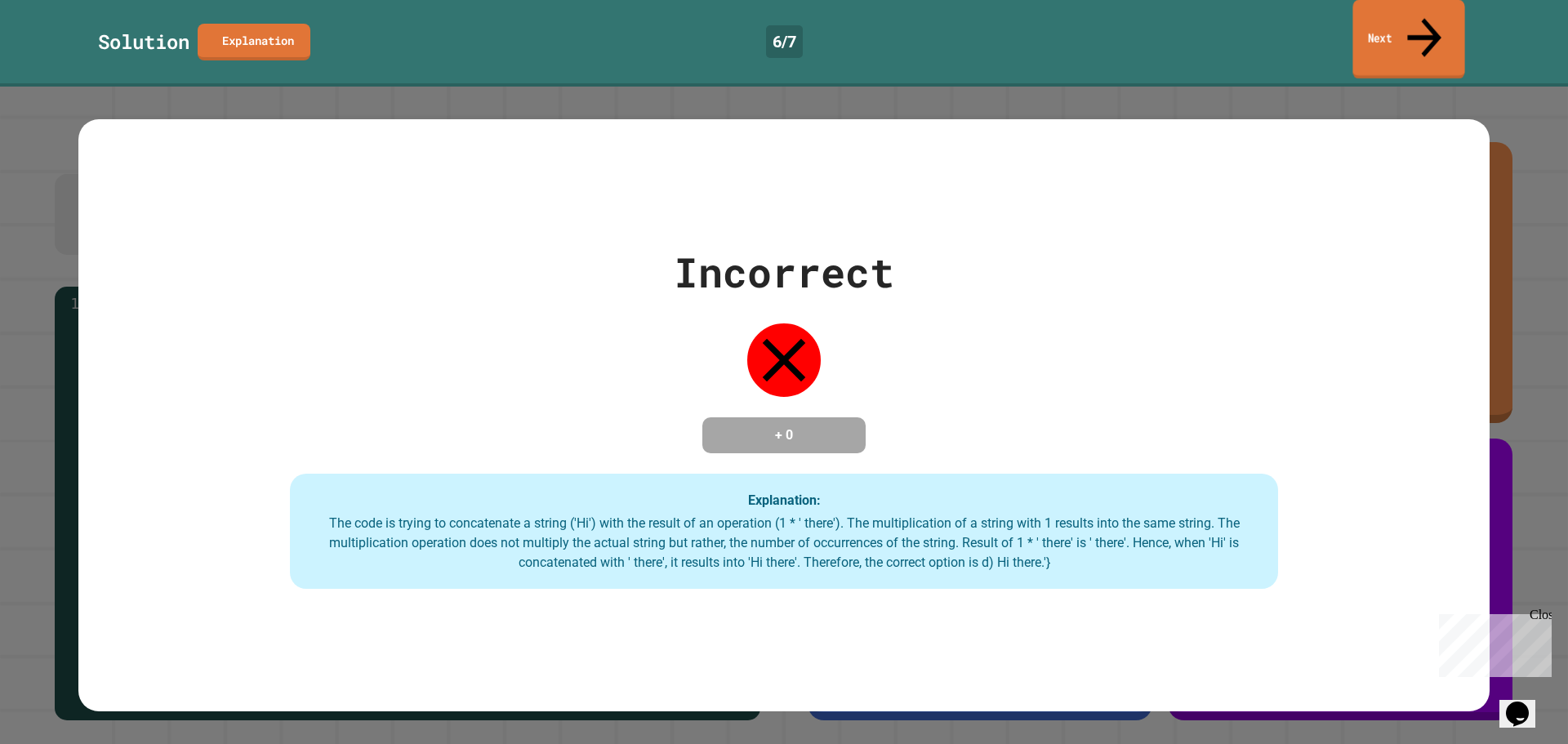
click at [1373, 28] on link "Next" at bounding box center [1408, 39] width 112 height 79
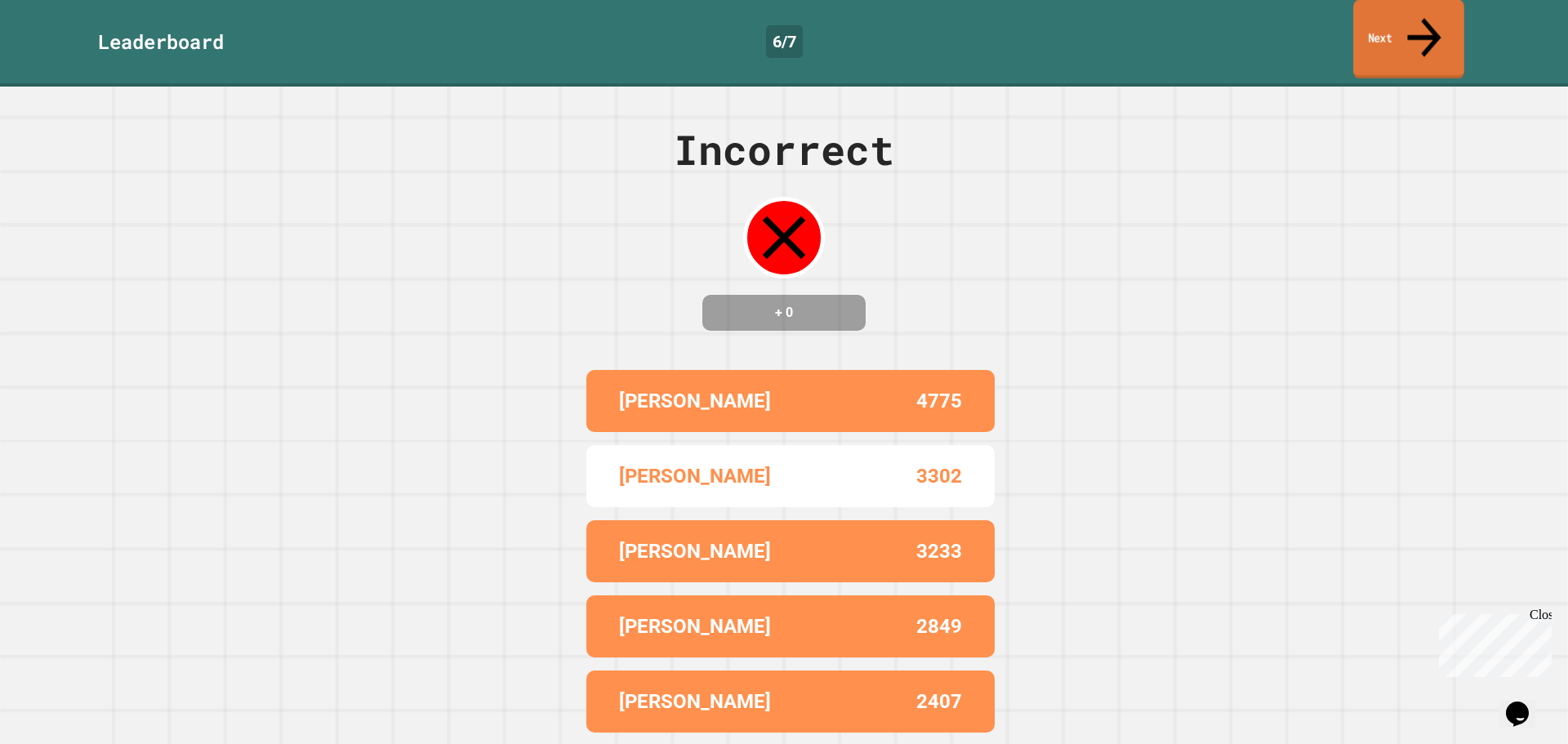
click at [1381, 16] on link "Next" at bounding box center [1408, 39] width 111 height 79
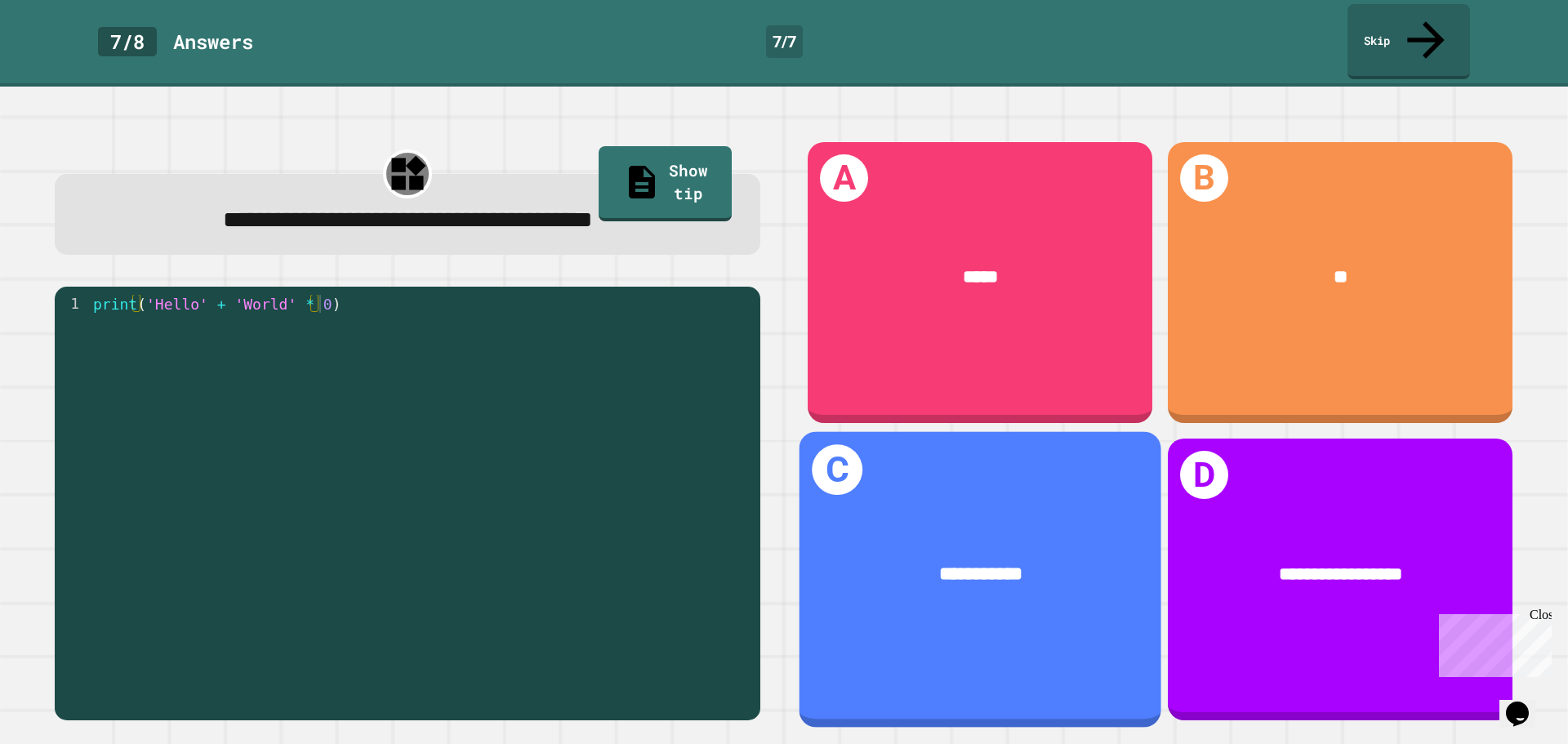
click at [936, 523] on div "**********" at bounding box center [980, 575] width 362 height 105
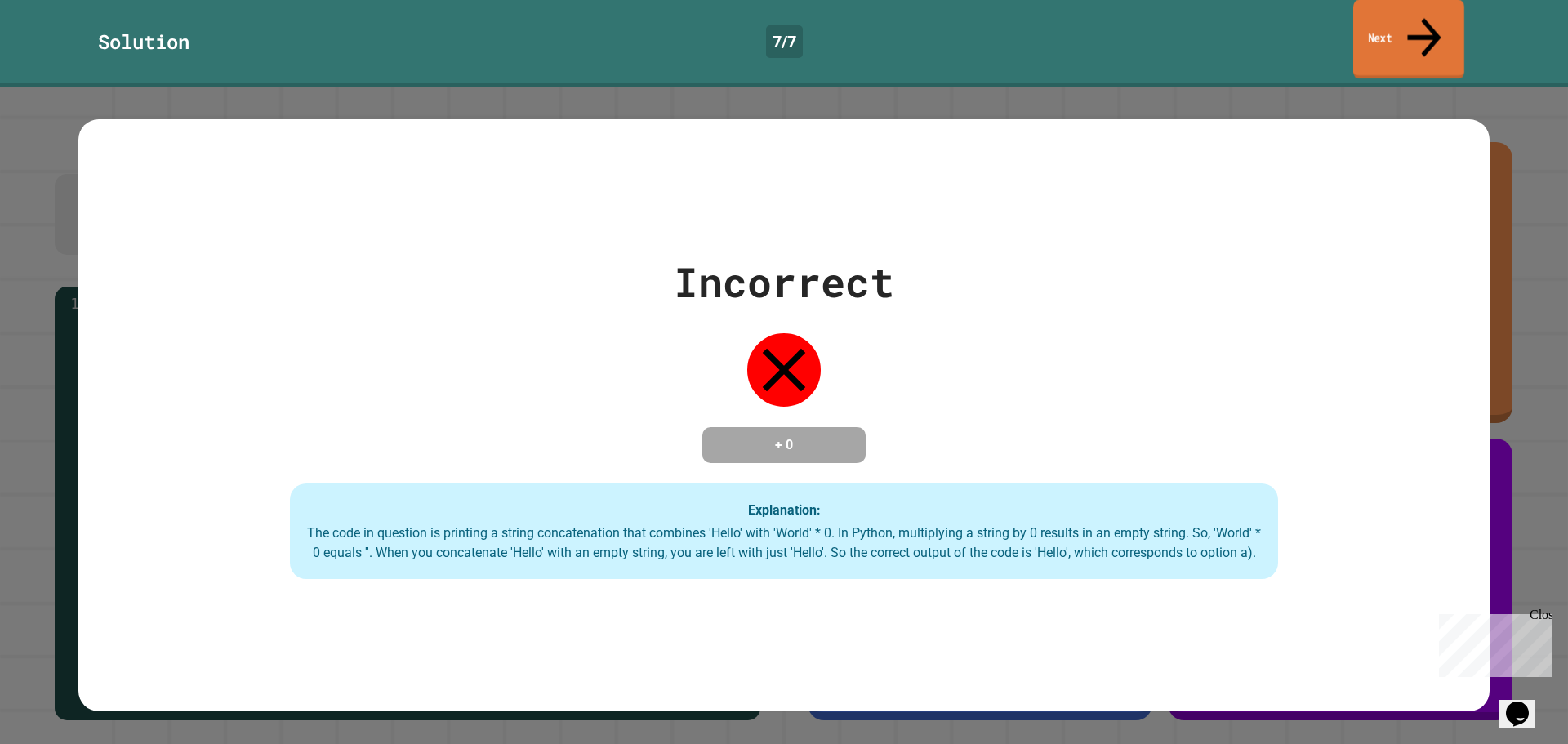
click at [1371, 38] on link "Next" at bounding box center [1408, 39] width 111 height 79
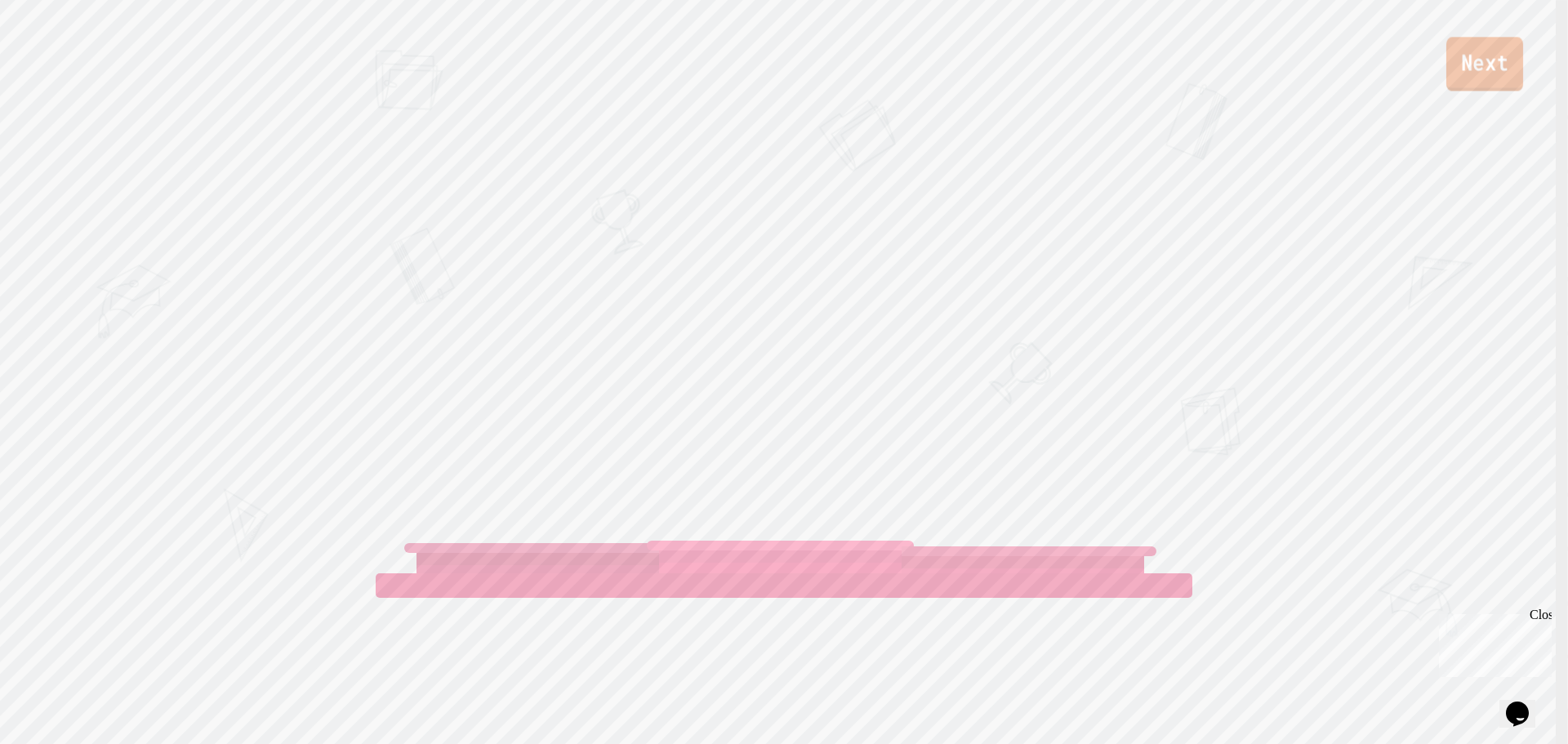
click at [1476, 65] on link "Next" at bounding box center [1484, 63] width 77 height 54
